Goal: Transaction & Acquisition: Purchase product/service

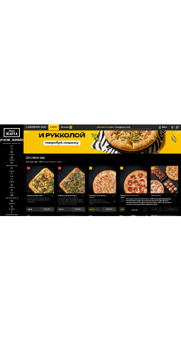
scroll to position [139, 0]
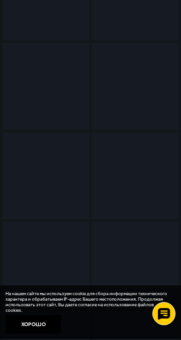
click at [0, 0] on img at bounding box center [0, 0] width 0 height 0
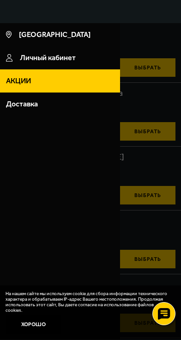
click at [181, 269] on div at bounding box center [90, 193] width 181 height 340
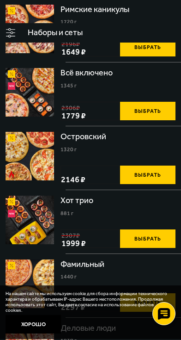
scroll to position [972, 0]
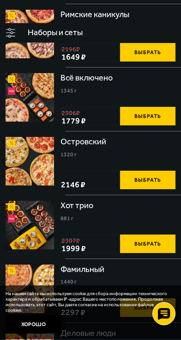
click at [0, 0] on div at bounding box center [0, 0] width 0 height 0
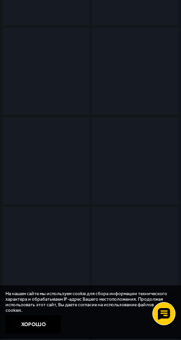
scroll to position [77, 0]
click at [0, 0] on span "Наборы" at bounding box center [0, 0] width 0 height 0
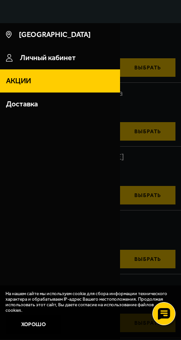
click at [41, 162] on div at bounding box center [90, 193] width 181 height 340
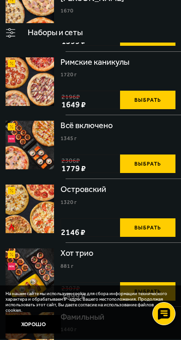
scroll to position [926, 0]
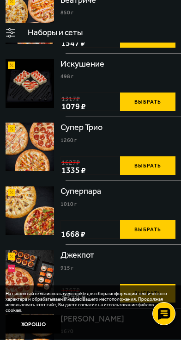
scroll to position [602, 0]
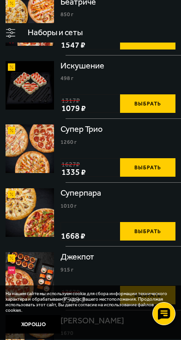
click at [0, 0] on link "Пицца" at bounding box center [0, 0] width 0 height 0
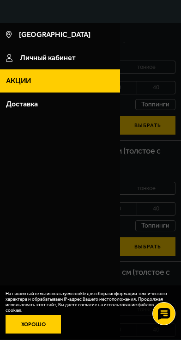
click at [61, 334] on button "Хорошо" at bounding box center [34, 324] width 56 height 19
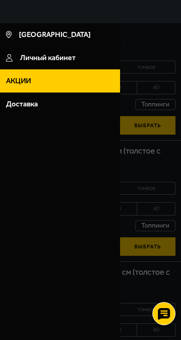
click at [181, 241] on div at bounding box center [90, 193] width 181 height 340
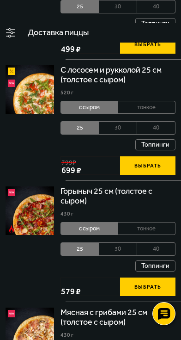
scroll to position [321, 0]
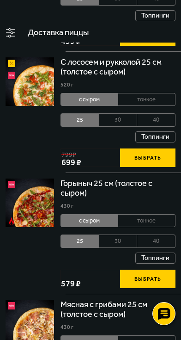
scroll to position [337, 0]
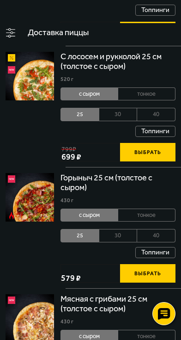
click at [0, 0] on img at bounding box center [0, 0] width 0 height 0
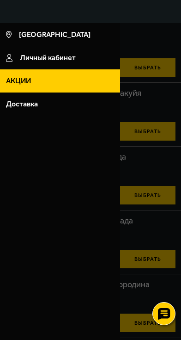
click at [181, 209] on div at bounding box center [90, 193] width 181 height 340
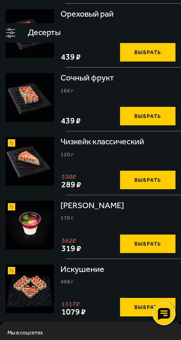
scroll to position [417, 0]
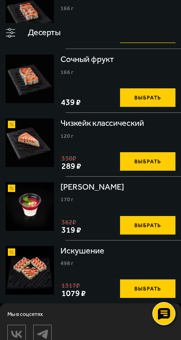
click at [0, 0] on img at bounding box center [0, 0] width 0 height 0
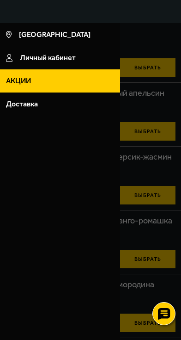
click at [181, 275] on div at bounding box center [90, 193] width 181 height 340
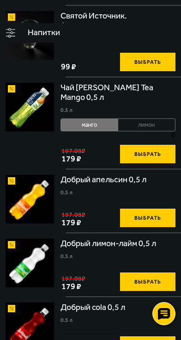
scroll to position [469, 0]
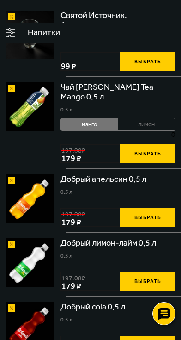
click at [0, 0] on img at bounding box center [0, 0] width 0 height 0
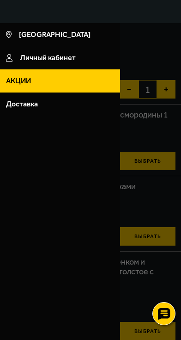
click at [181, 292] on div at bounding box center [90, 193] width 181 height 340
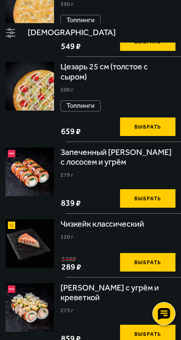
scroll to position [459, 0]
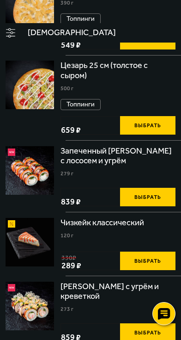
click at [0, 0] on link "Дополнительно" at bounding box center [0, 0] width 0 height 0
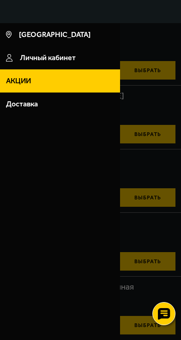
click at [181, 246] on div at bounding box center [90, 193] width 181 height 340
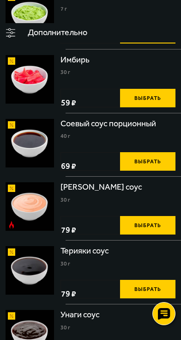
scroll to position [417, 0]
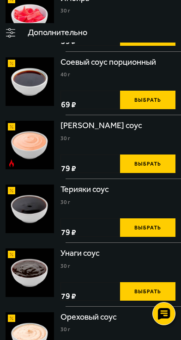
click at [0, 0] on span "2 шт." at bounding box center [0, 0] width 0 height 0
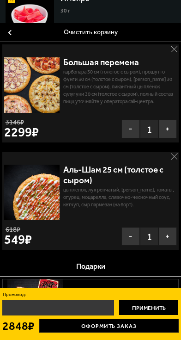
click at [179, 298] on label "Промокод:" at bounding box center [90, 295] width 177 height 6
click at [114, 316] on input "Промокод:" at bounding box center [58, 308] width 112 height 16
click at [179, 298] on label "Промокод:" at bounding box center [90, 295] width 177 height 6
click at [114, 316] on input "Промокод:" at bounding box center [58, 308] width 112 height 16
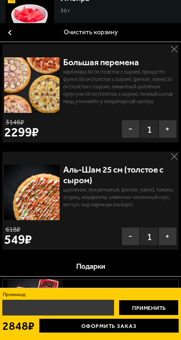
paste input "START14"
type input "START14"
click at [179, 316] on button "Применить" at bounding box center [149, 308] width 60 height 16
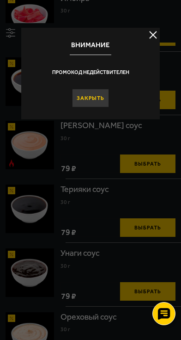
click at [109, 107] on button "Закрыть" at bounding box center [90, 98] width 37 height 19
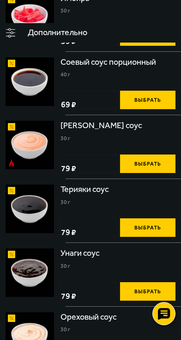
click at [0, 0] on span "2 шт." at bounding box center [0, 0] width 0 height 0
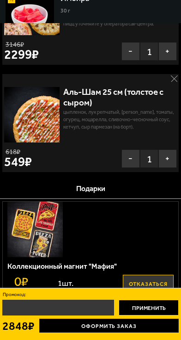
scroll to position [108, 0]
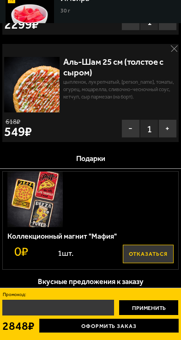
click at [179, 333] on link "Оформить заказ" at bounding box center [109, 326] width 140 height 14
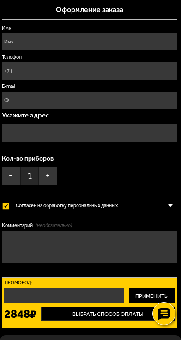
scroll to position [0, 0]
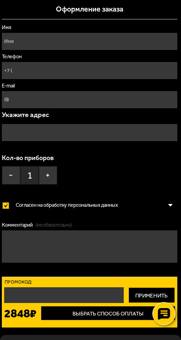
click at [0, 0] on input "text" at bounding box center [0, 0] width 0 height 0
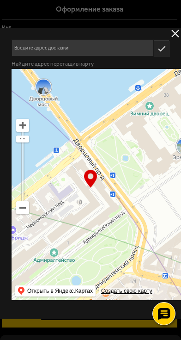
click at [181, 16] on div at bounding box center [90, 170] width 181 height 340
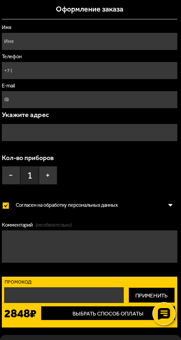
click at [0, 0] on input "text" at bounding box center [0, 0] width 0 height 0
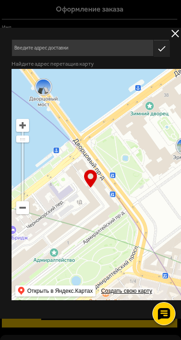
click at [154, 56] on input "text" at bounding box center [83, 47] width 142 height 17
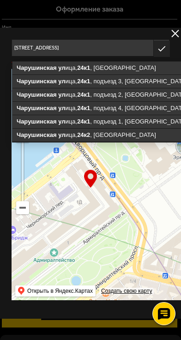
click at [154, 56] on input "Санкт-Петербург,ул.Чарушинская ,д.24к1,кв6" at bounding box center [83, 47] width 142 height 17
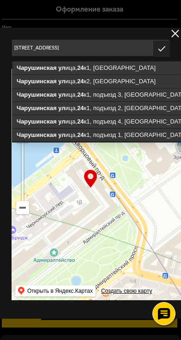
click at [154, 56] on input "Санкт-Петербург,ул.Чарушинская ,д.24 к1,кв6" at bounding box center [83, 47] width 142 height 17
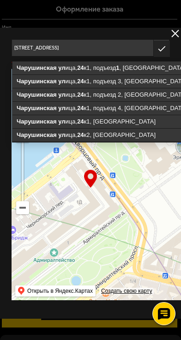
click at [154, 56] on input "Санкт-Петербург,ул.Чарушинская ,д.24 к 1,кв6" at bounding box center [83, 47] width 142 height 17
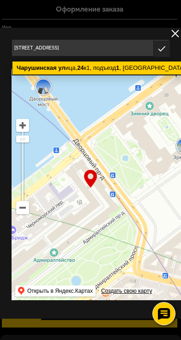
click at [119, 71] on ymaps "1" at bounding box center [117, 67] width 3 height 7
type input "Санкт-Петербург, Чарушинская улица, 24к1, подъезд 1"
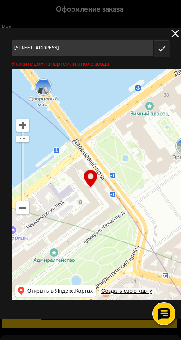
type input "Чарушинская улица, 24к1, подъезд 1"
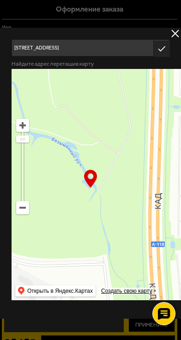
click at [154, 56] on input "Санкт-Петербург, Чарушинская улица, 24к1, подъезд 1" at bounding box center [83, 47] width 142 height 17
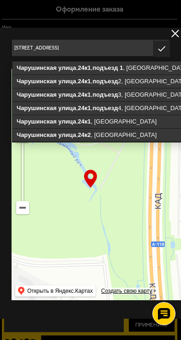
click at [154, 56] on input "Санкт-Петербург, Чарушинская улица, 24к1, подъезд 1 к 6" at bounding box center [83, 47] width 142 height 17
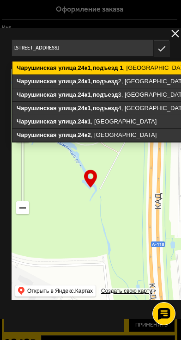
click at [118, 71] on ymaps "подъезд" at bounding box center [105, 67] width 25 height 7
type input "Санкт-Петербург, Чарушинская улица, 24к1, подъезд 1"
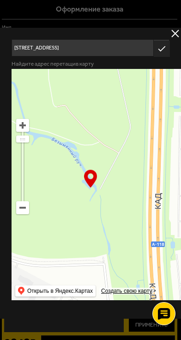
click at [0, 0] on span "Это мой адрес" at bounding box center [0, 0] width 0 height 0
type input "Чарушинская улица, 24к1, подъезд 1"
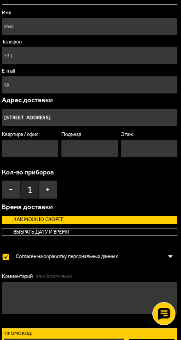
scroll to position [30, 0]
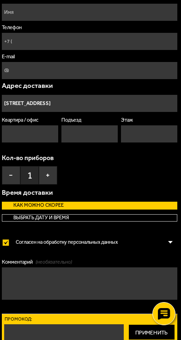
click at [58, 143] on input "Квартира / офис" at bounding box center [30, 133] width 56 height 17
click at [118, 143] on input "Подъезд" at bounding box center [90, 133] width 56 height 17
type input "1"
click at [177, 143] on input "Этаж" at bounding box center [149, 133] width 56 height 17
type input "1"
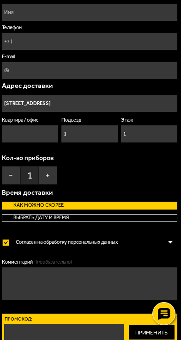
click at [58, 143] on input "Квартира / офис" at bounding box center [30, 133] width 56 height 17
type input "6"
click at [57, 181] on button "+" at bounding box center [48, 175] width 19 height 19
click at [178, 21] on input "Имя" at bounding box center [90, 12] width 176 height 17
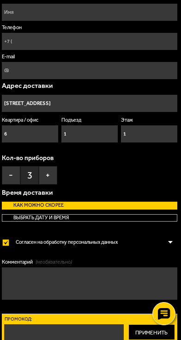
type input "Дмитрий"
type input "+7 (999) 538-32-94"
type input "Stivene@mail.ru"
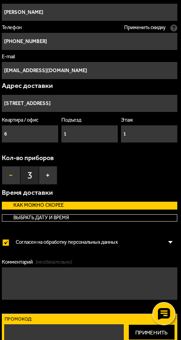
click at [20, 180] on button "−" at bounding box center [11, 175] width 19 height 19
click at [57, 176] on button "+" at bounding box center [48, 175] width 19 height 19
click at [178, 294] on textarea "Комментарий (необязательно)" at bounding box center [90, 284] width 176 height 32
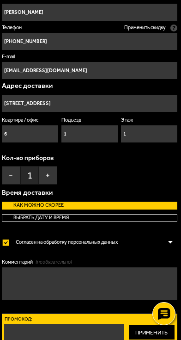
click at [0, 0] on div "Ваш заказ Очистить корзину Доставка еды - Корзина Большая перемена 2280 г Карбо…" at bounding box center [0, 0] width 0 height 0
click at [178, 300] on textarea "Комментарий (необязательно)" at bounding box center [90, 284] width 176 height 32
click at [0, 0] on button "Подписаться" at bounding box center [0, 0] width 0 height 0
type input "Stivene@mail.ru"
click at [0, 0] on button "Подписаться" at bounding box center [0, 0] width 0 height 0
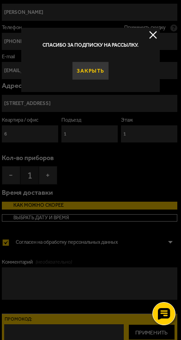
click at [109, 80] on button "Закрыть" at bounding box center [90, 71] width 37 height 19
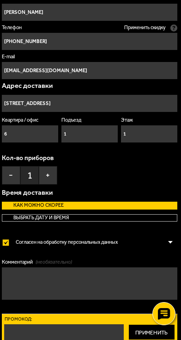
click at [0, 0] on span "Сегодня" at bounding box center [0, 0] width 0 height 0
click at [0, 0] on input "Выбрать дату и время Сегодня 21:45" at bounding box center [0, 0] width 0 height 0
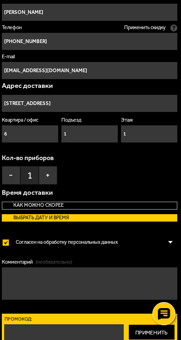
click at [0, 0] on span "Сегодня" at bounding box center [0, 0] width 0 height 0
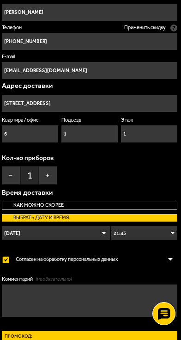
click at [0, 0] on span "Сегодня" at bounding box center [0, 0] width 0 height 0
click at [0, 0] on span "21:45" at bounding box center [0, 0] width 0 height 0
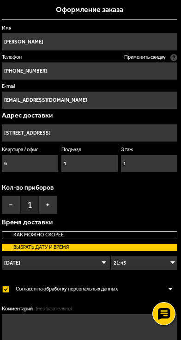
click at [0, 0] on span "21:45" at bounding box center [0, 0] width 0 height 0
click at [178, 335] on textarea "Комментарий (необязательно)" at bounding box center [90, 330] width 176 height 32
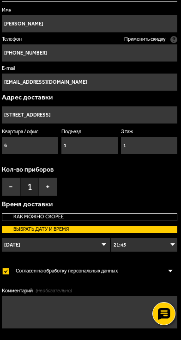
scroll to position [30, 0]
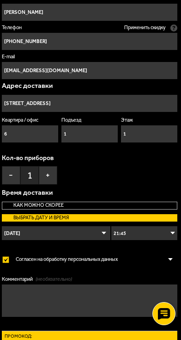
click at [0, 0] on span "Доставка" at bounding box center [0, 0] width 0 height 0
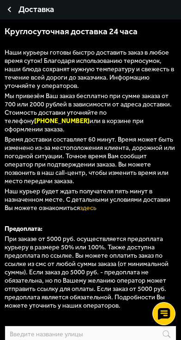
click at [0, 0] on span "Акции" at bounding box center [0, 0] width 0 height 0
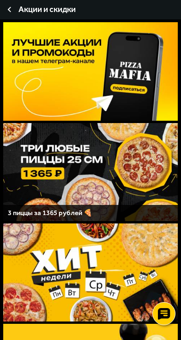
click at [0, 0] on span "Доставка" at bounding box center [0, 0] width 0 height 0
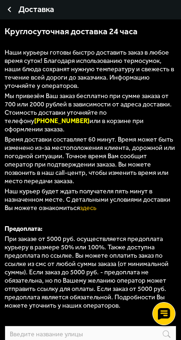
click at [0, 0] on span "2848 руб." at bounding box center [0, 0] width 0 height 0
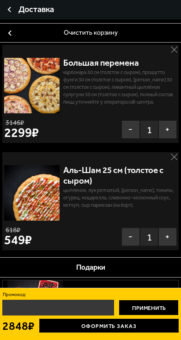
click at [0, 0] on span "2 шт." at bounding box center [0, 0] width 0 height 0
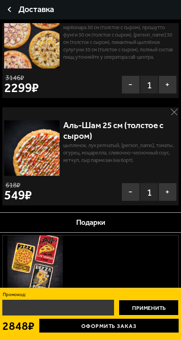
scroll to position [46, 0]
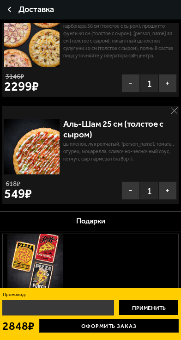
click at [179, 333] on link "Оформить заказ" at bounding box center [109, 326] width 140 height 14
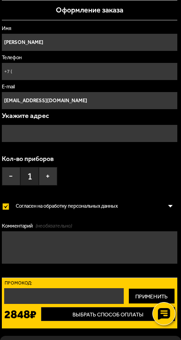
type input "Чарушинская улица, 24к1, подъезд 1"
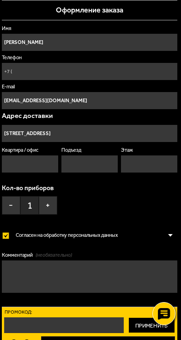
click at [178, 77] on input "Телефон" at bounding box center [90, 71] width 176 height 17
type input "+7 (999) 538-32-94"
click at [118, 173] on input "Подъезд" at bounding box center [90, 164] width 56 height 17
type input "1"
click at [177, 173] on input "Этаж" at bounding box center [149, 164] width 56 height 17
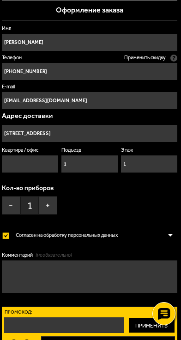
type input "1"
click at [58, 154] on label "Квартира / офис" at bounding box center [30, 150] width 56 height 7
click at [58, 165] on input "Квартира / офис" at bounding box center [30, 164] width 56 height 17
click at [58, 169] on input "Квартира / офис" at bounding box center [30, 164] width 56 height 17
type input "6"
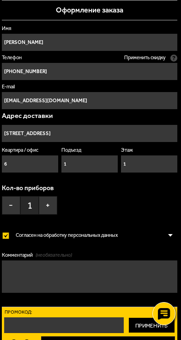
click at [120, 242] on label "Согласен на обработку персональных данных" at bounding box center [61, 236] width 118 height 14
click at [0, 0] on input "Согласен на обработку персональных данных" at bounding box center [0, 0] width 0 height 0
click at [120, 242] on label "Согласен на обработку персональных данных" at bounding box center [61, 236] width 118 height 14
click at [0, 0] on input "Согласен на обработку персональных данных" at bounding box center [0, 0] width 0 height 0
click at [0, 0] on p "Всего к оплате:" at bounding box center [0, 0] width 0 height 0
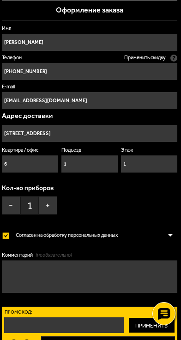
click at [0, 0] on strong "2848 ₽" at bounding box center [0, 0] width 0 height 0
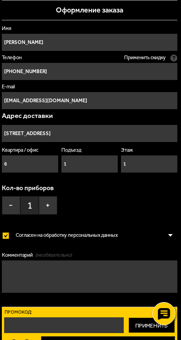
click at [0, 0] on strong "2848 ₽" at bounding box center [0, 0] width 0 height 0
click at [0, 0] on button "Применить" at bounding box center [0, 0] width 0 height 0
click at [0, 0] on input "email" at bounding box center [0, 0] width 0 height 0
click at [0, 0] on div "Ваш заказ Очистить корзину Доставка еды - Корзина Большая перемена 2280 г Карбо…" at bounding box center [0, 0] width 0 height 0
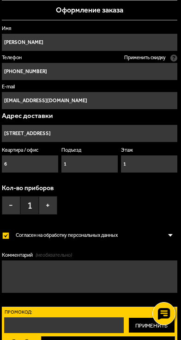
click at [0, 0] on input "email" at bounding box center [0, 0] width 0 height 0
click at [178, 355] on form "Имя Дмитрий Телефон Применить скидку Вы будете зарегистрированы автоматически. …" at bounding box center [90, 192] width 176 height 345
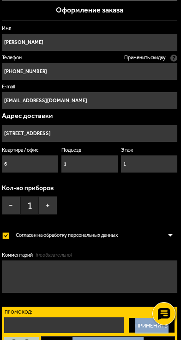
click at [178, 355] on form "Имя Дмитрий Телефон Применить скидку Вы будете зарегистрированы автоматически. …" at bounding box center [90, 192] width 176 height 345
click at [178, 353] on form "Имя Дмитрий Телефон Применить скидку Вы будете зарегистрированы автоматически. …" at bounding box center [90, 192] width 176 height 345
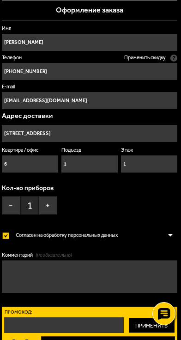
click at [0, 0] on button "Очистить корзину" at bounding box center [0, 0] width 0 height 0
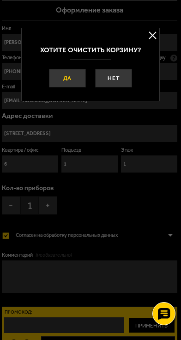
click at [86, 88] on button "Да" at bounding box center [67, 78] width 37 height 19
